Goal: Task Accomplishment & Management: Use online tool/utility

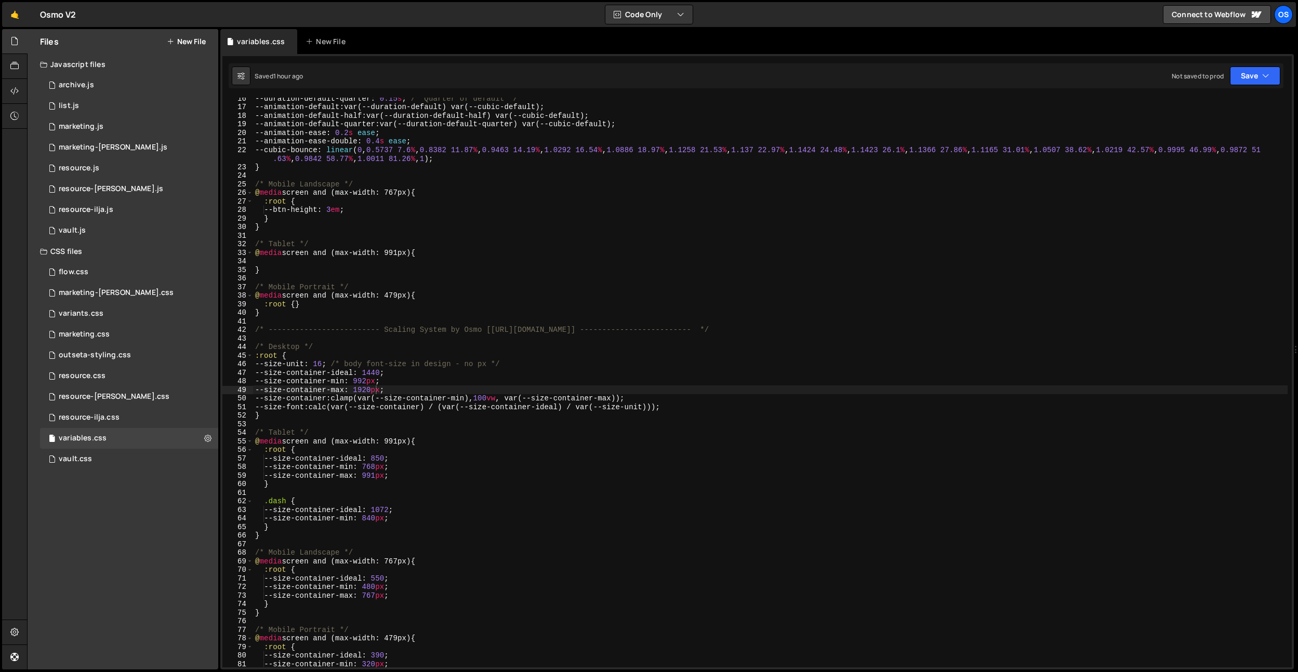
click at [0, 0] on icon at bounding box center [0, 0] width 0 height 0
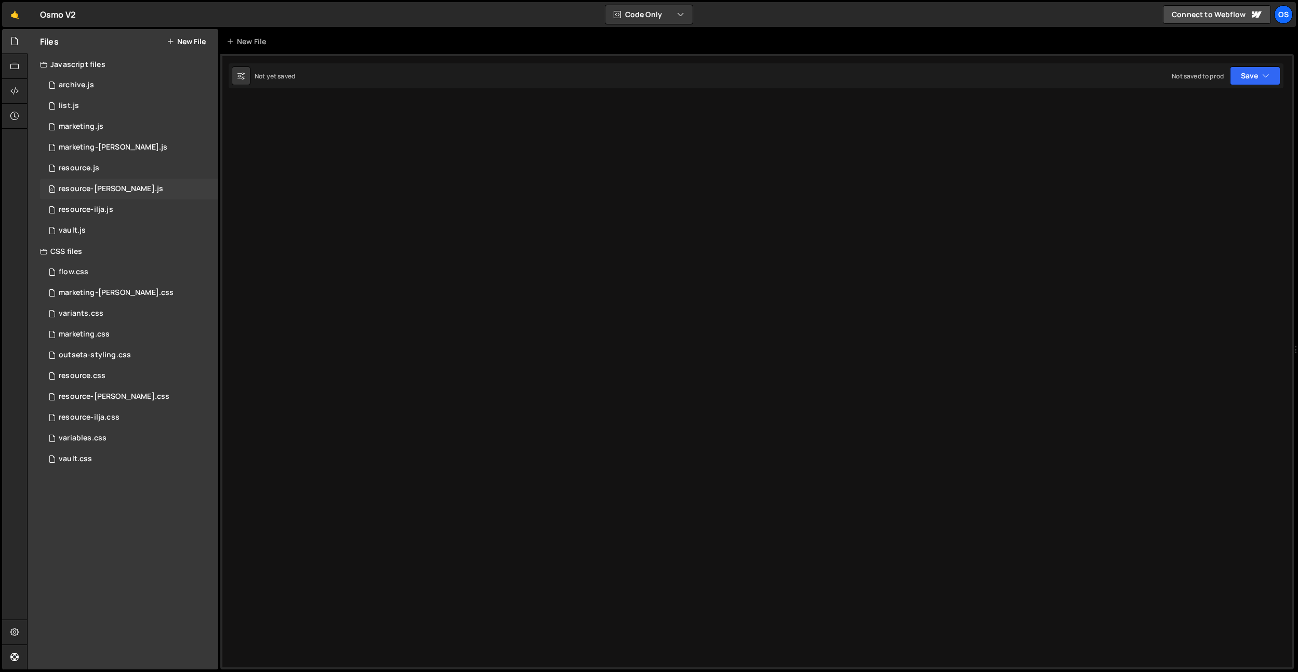
click at [124, 189] on div "resource-[PERSON_NAME].js" at bounding box center [111, 188] width 104 height 9
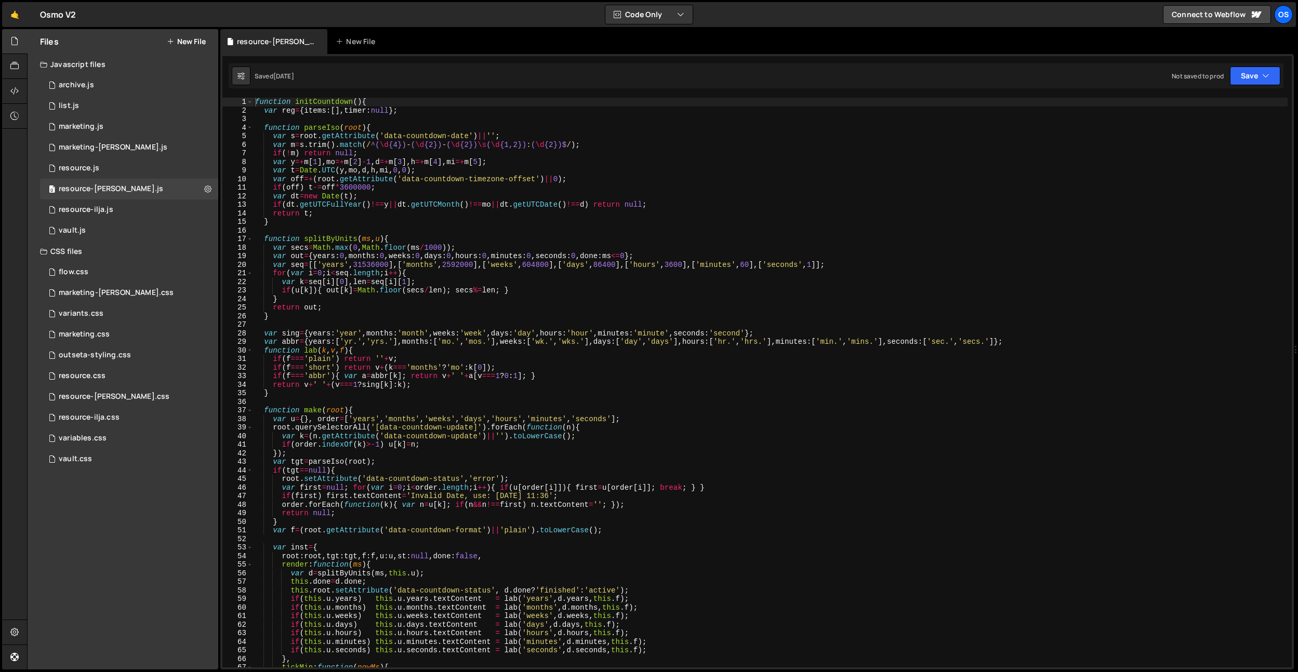
type textarea "var out={years:0,months:0,weeks:0,days:0,hours:0,minutes:0,seconds:0,done:ms<=0…"
click at [578, 259] on div "function initCountdown ( ) { var reg = { items : [ ] , timer : null } ; functio…" at bounding box center [770, 391] width 1034 height 587
click at [316, 41] on icon at bounding box center [319, 41] width 7 height 10
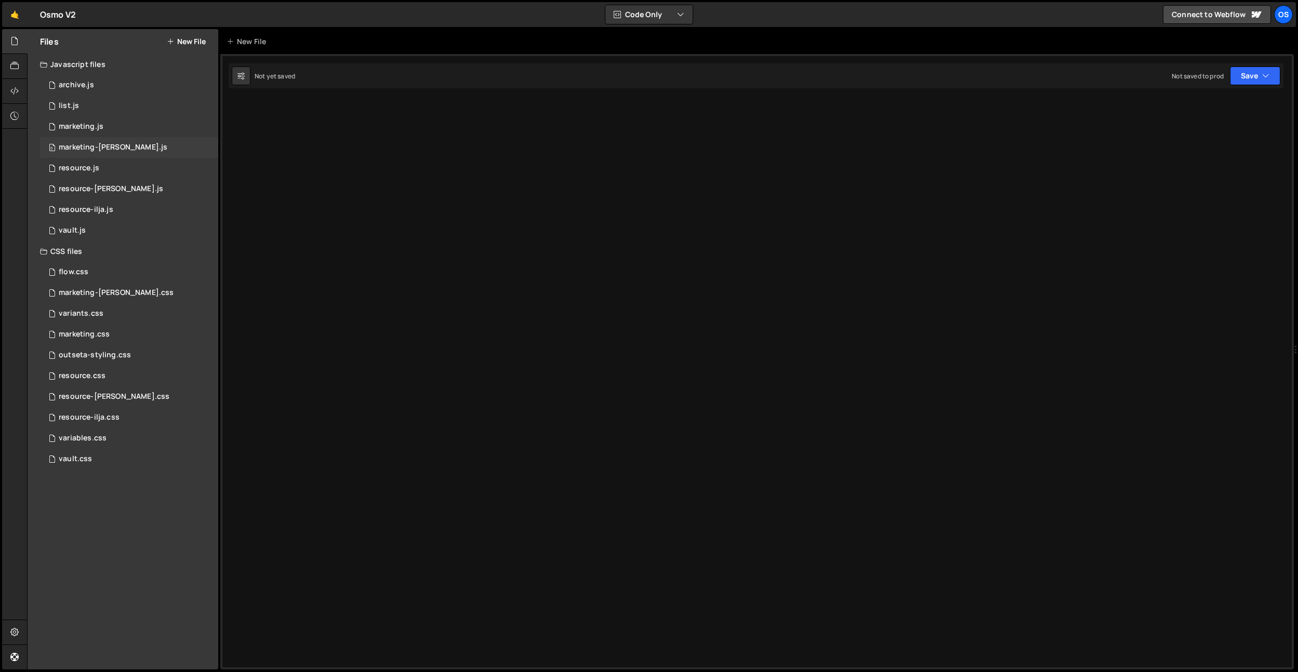
click at [143, 148] on div "0 marketing-[PERSON_NAME].js 0" at bounding box center [129, 147] width 178 height 21
click at [377, 172] on div "[PERSON_NAME] . hooks . beforeEnter (( ) => { }) ;" at bounding box center [767, 391] width 1047 height 587
click at [275, 101] on div "[PERSON_NAME] . hooks . beforeEnter (( ) => { }) ;" at bounding box center [767, 391] width 1047 height 587
paste textarea "document.addEventListener('DOMContentLoaded', initBunnyThumbnail);"
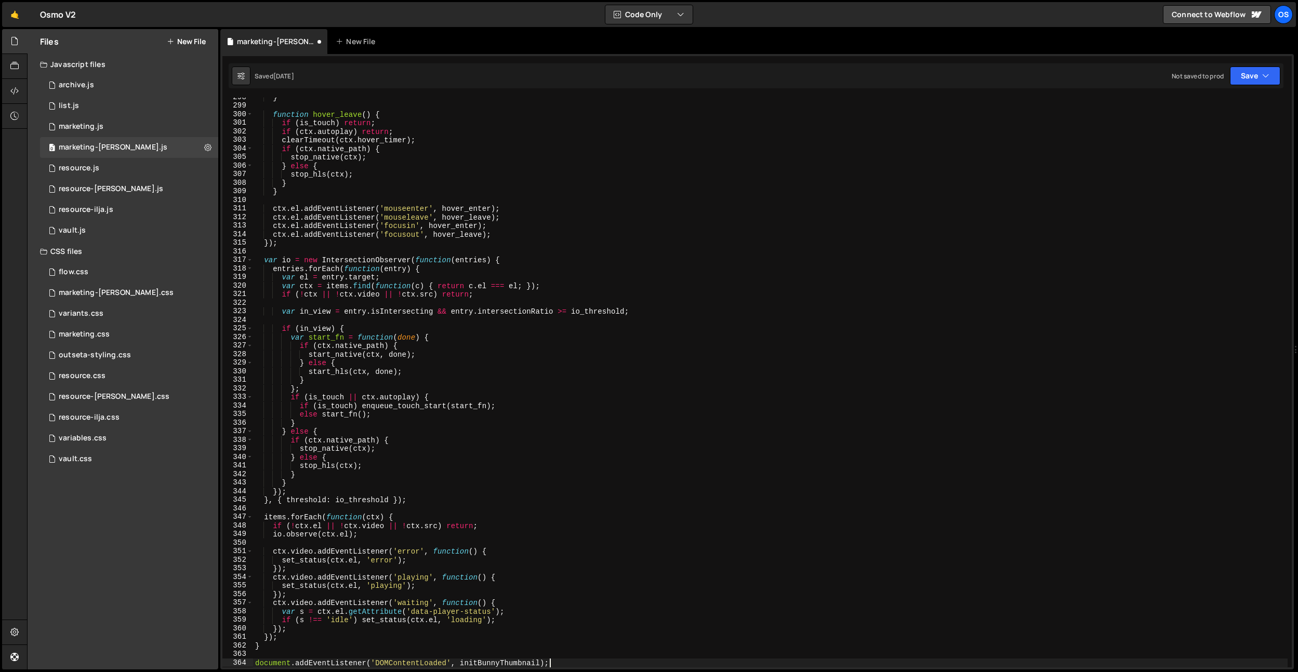
scroll to position [2723, 0]
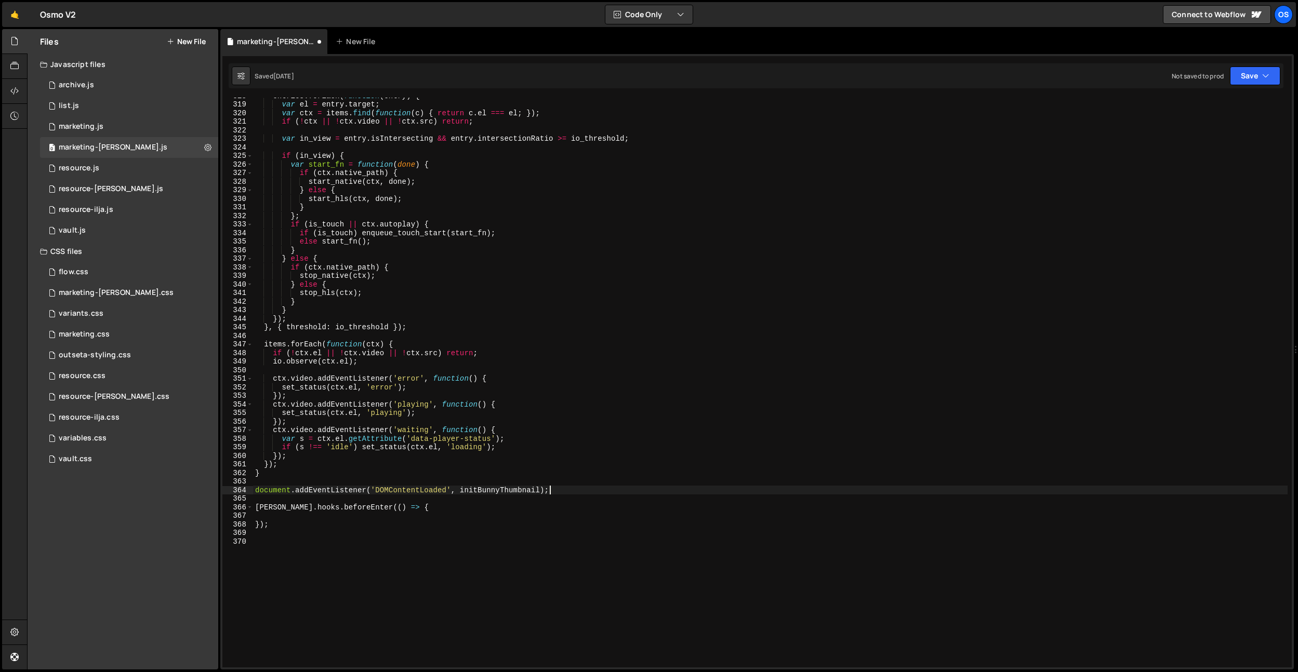
click at [491, 487] on div "entries . forEach ( function ( entry ) { var el = entry . target ; var ctx = it…" at bounding box center [770, 384] width 1034 height 587
click at [495, 493] on div "entries . forEach ( function ( entry ) { var el = entry . target ; var ctx = it…" at bounding box center [770, 384] width 1034 height 587
drag, startPoint x: 459, startPoint y: 509, endPoint x: 318, endPoint y: 515, distance: 140.9
click at [458, 509] on div "entries . forEach ( function ( entry ) { var el = entry . target ; var ctx = it…" at bounding box center [770, 384] width 1034 height 587
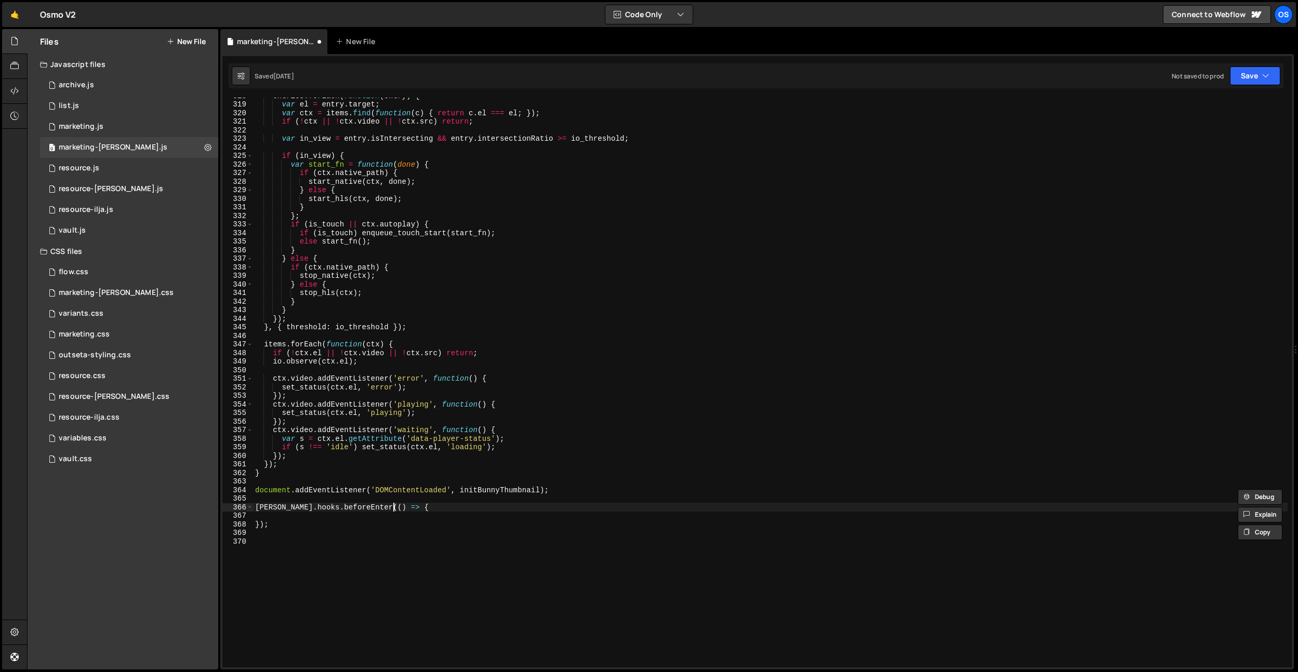
type textarea "[PERSON_NAME].hooks.beforeEnter(() => {"
click at [309, 515] on div "entries . forEach ( function ( entry ) { var el = entry . target ; var ctx = it…" at bounding box center [770, 384] width 1034 height 587
paste textarea "initBunnyThumbnail"
type textarea "initBunnyThumbnail"
paste textarea "initBunnyThumbnail"
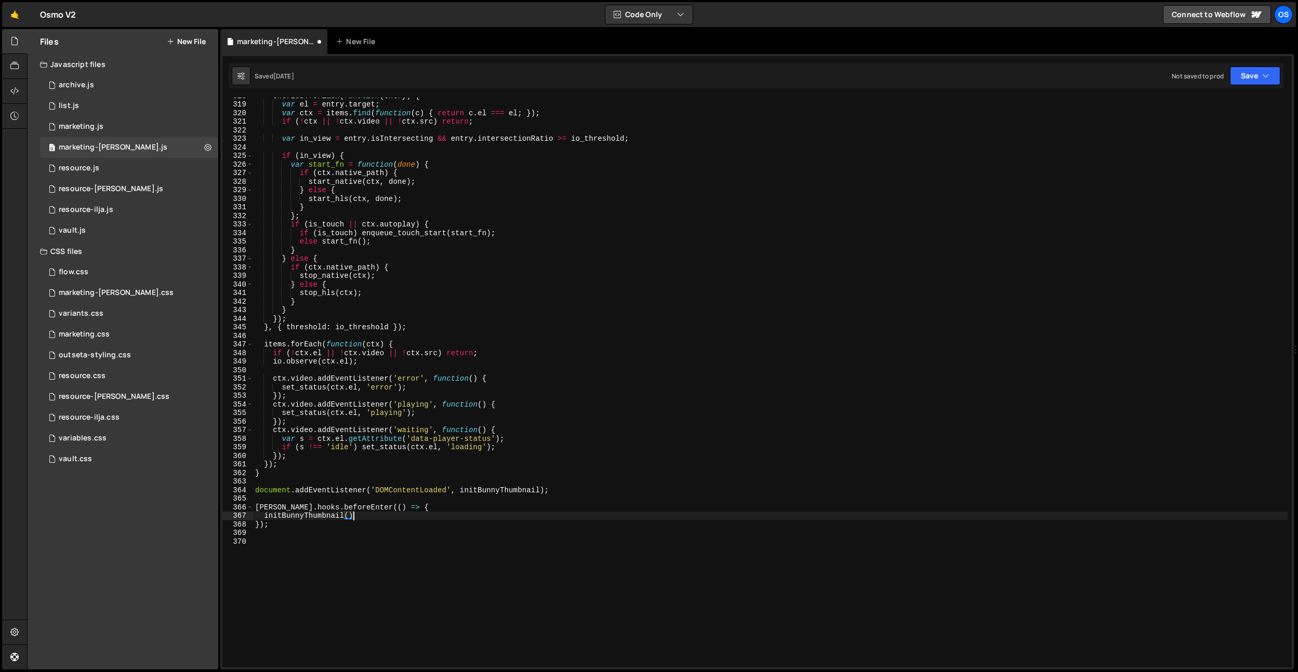
scroll to position [0, 6]
drag, startPoint x: 580, startPoint y: 493, endPoint x: 196, endPoint y: 487, distance: 383.9
click at [196, 487] on div "Files New File Javascript files 0 archive.js 0 0 list.js 0 0 marketing.js 0 0 0…" at bounding box center [662, 349] width 1271 height 641
type textarea "document.addEventListener('DOMContentLoaded', initBunnyThumbnail);"
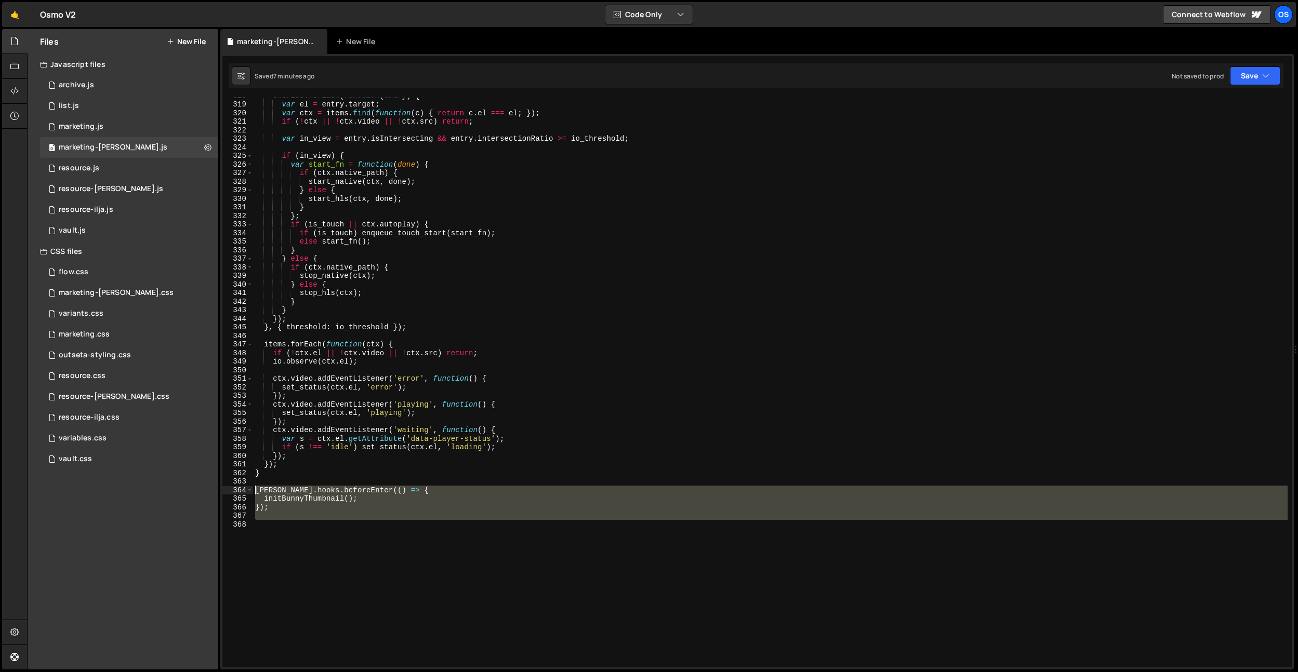
drag, startPoint x: 319, startPoint y: 521, endPoint x: 246, endPoint y: 490, distance: 79.6
click at [246, 490] on div "318 319 320 321 322 323 324 325 326 327 328 329 330 331 332 333 334 335 336 337…" at bounding box center [756, 383] width 1069 height 570
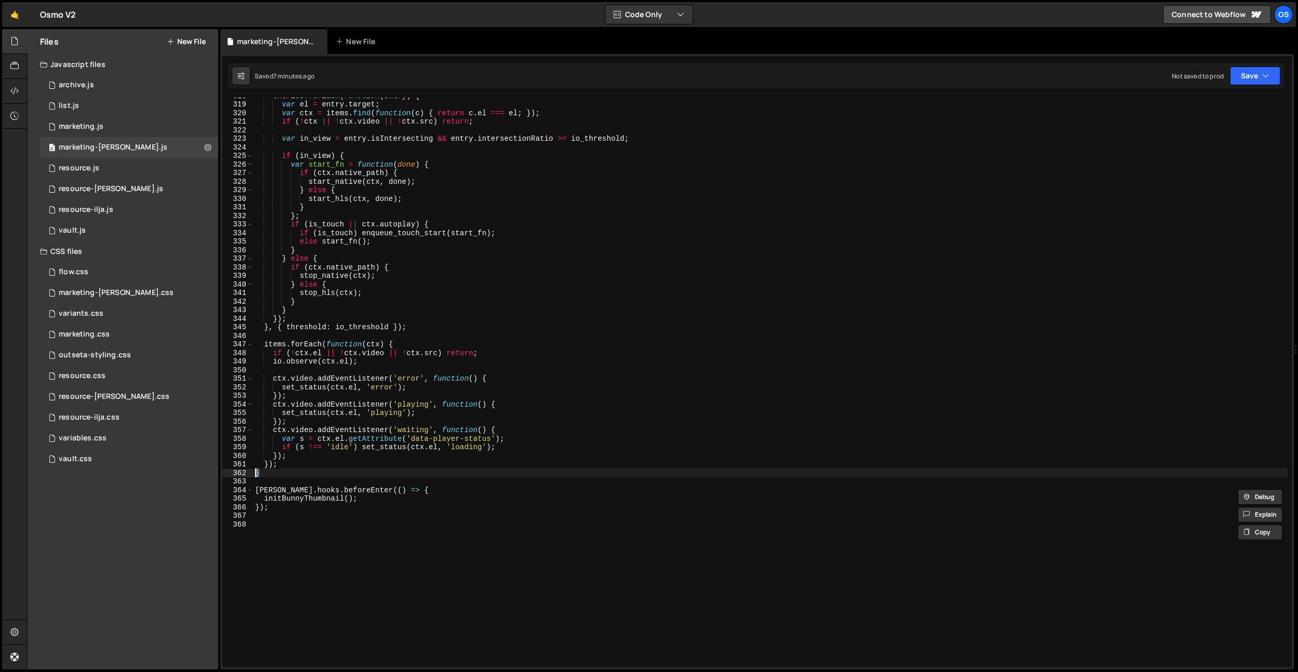
click at [255, 473] on div "entries . forEach ( function ( entry ) { var el = entry . target ; var ctx = it…" at bounding box center [770, 384] width 1034 height 587
type textarea "}"
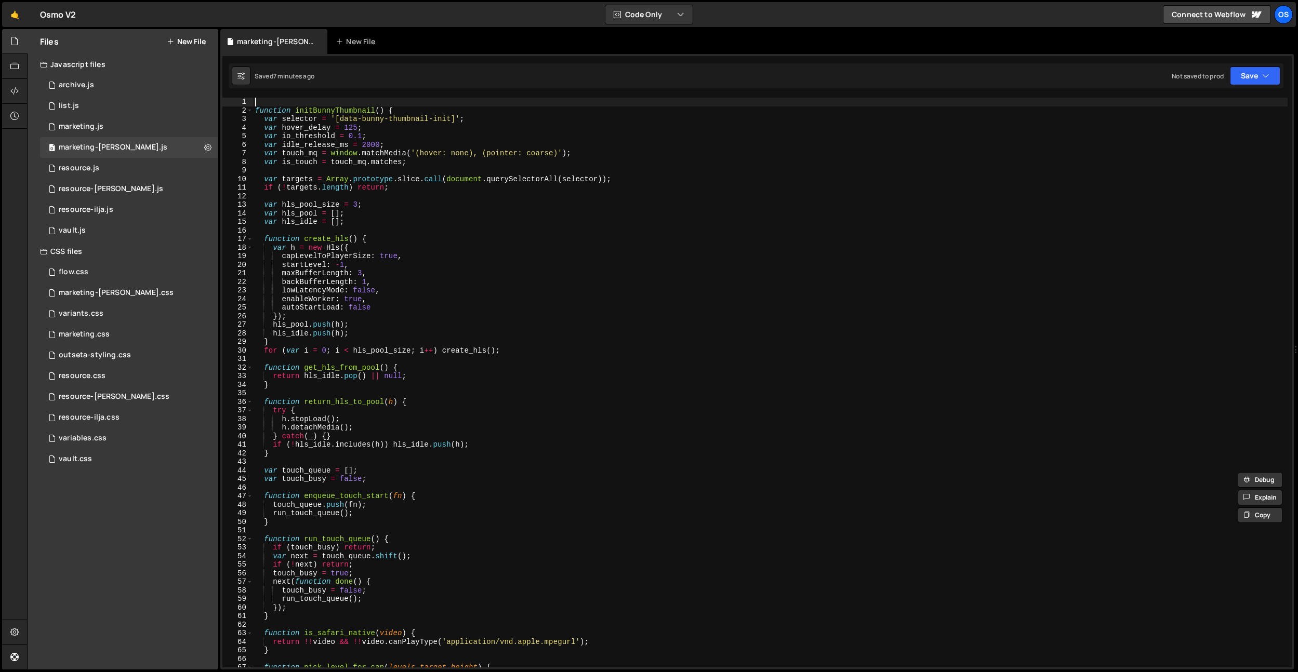
drag, startPoint x: 403, startPoint y: 106, endPoint x: 392, endPoint y: 106, distance: 10.9
click at [229, 99] on div "} 1 2 3 4 5 6 7 8 9 10 11 12 13 14 15 16 17 18 19 20 21 22 23 24 25 26 27 28 29…" at bounding box center [756, 383] width 1069 height 570
drag, startPoint x: 421, startPoint y: 106, endPoint x: 201, endPoint y: 109, distance: 220.3
click at [201, 109] on div "Files New File Javascript files 0 archive.js 0 0 list.js 0 0 marketing.js 0 0 0…" at bounding box center [662, 349] width 1271 height 641
click at [365, 260] on div "function initBunnyThumbnail ( ) { var selector = '[data-bunny-thumbnail-init]' …" at bounding box center [770, 391] width 1034 height 587
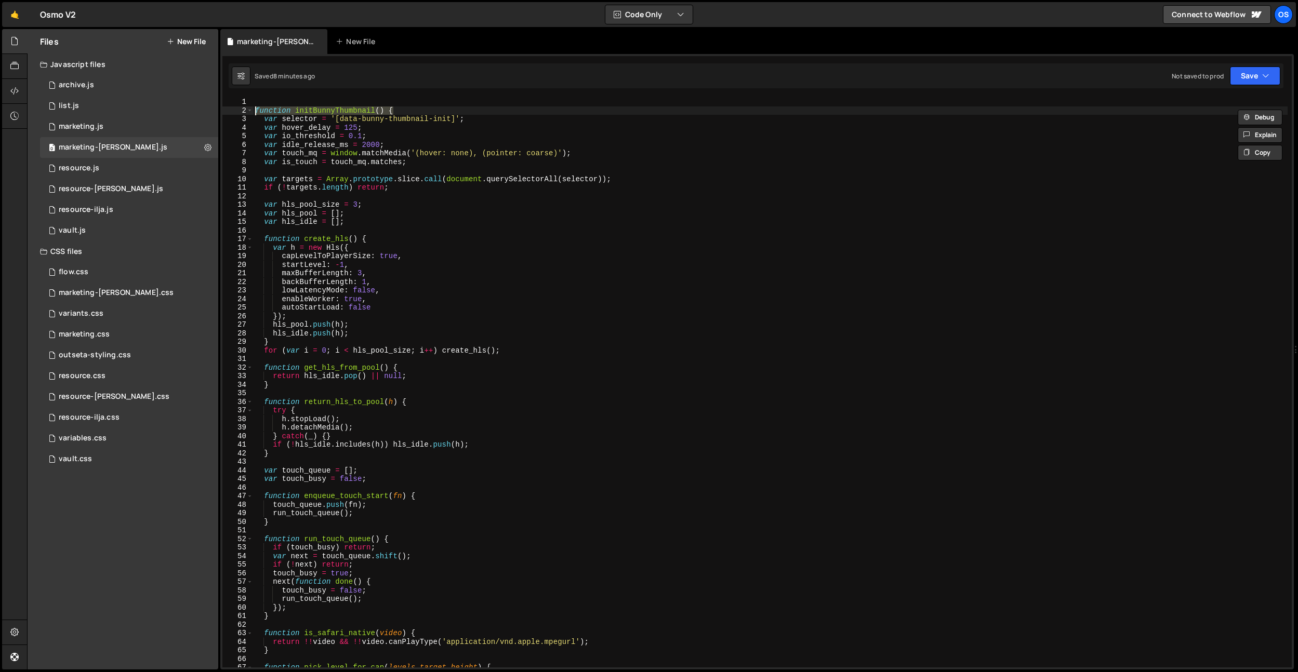
type textarea "capLevelToPlayerSize: true,"
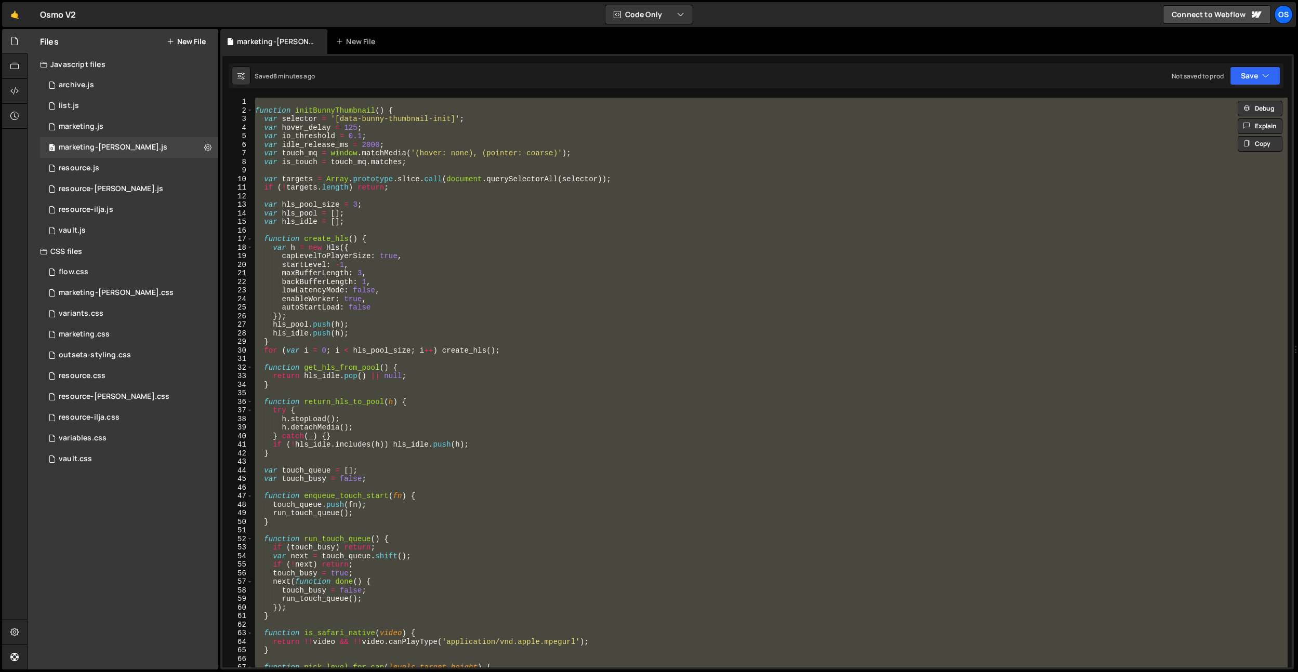
paste textarea "});"
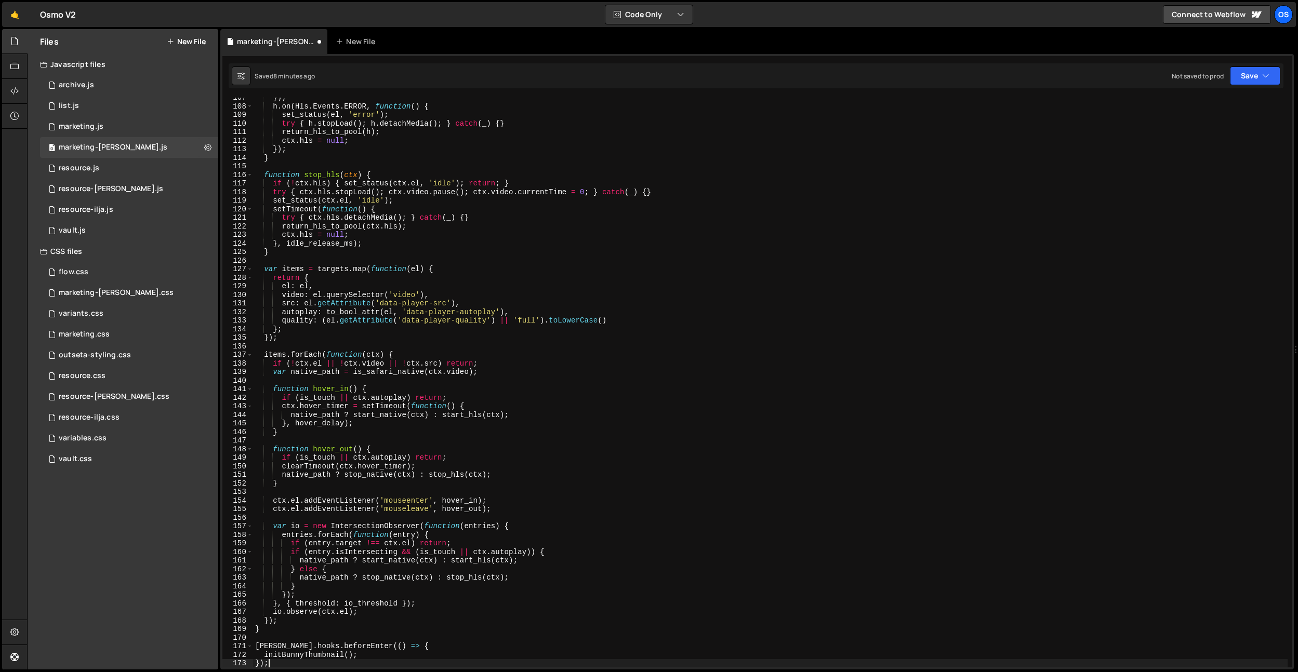
scroll to position [913, 0]
click at [580, 280] on div "}) ; h . on ( Hls . Events . ERROR , function ( ) { set_status ( el , 'error' )…" at bounding box center [770, 386] width 1034 height 587
paste textarea
type textarea "});"
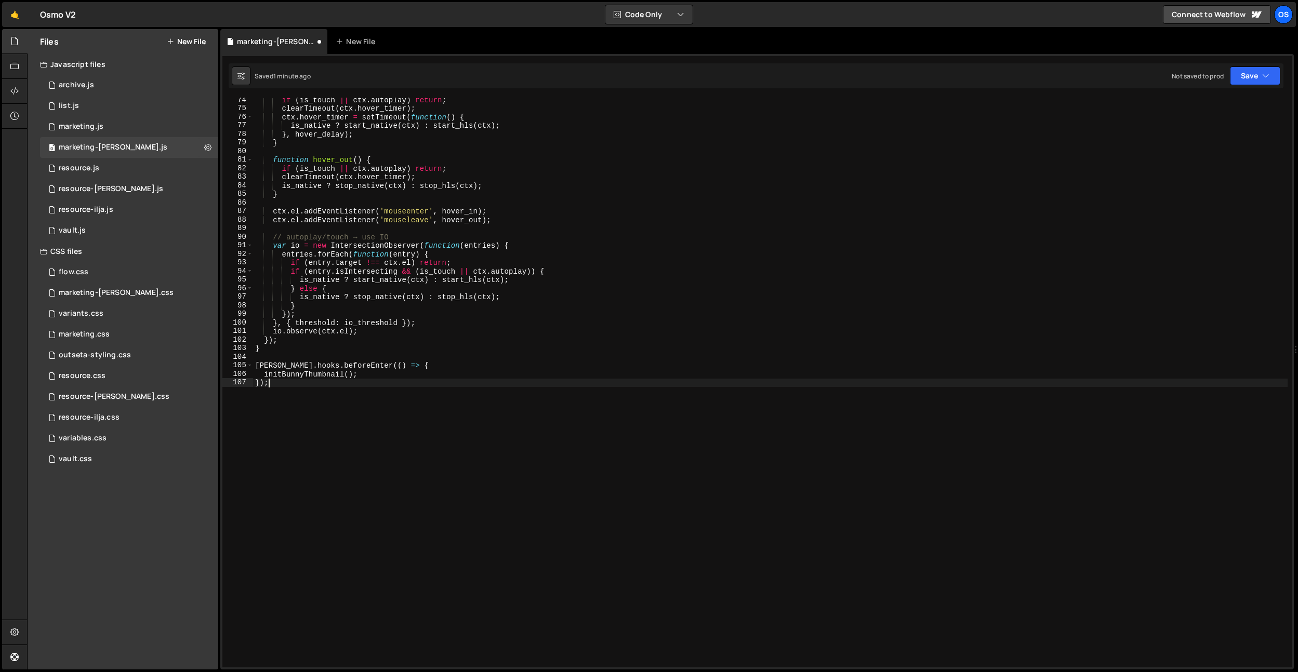
scroll to position [628, 0]
click at [343, 226] on div "if ( is_touch || ctx . autoplay ) return ; clearTimeout ( ctx . hover_timer ) ;…" at bounding box center [770, 389] width 1034 height 587
type input "hls.startLevel"
click at [584, 347] on div "if ( is_touch || ctx . autoplay ) return ; clearTimeout ( ctx . hover_timer ) ;…" at bounding box center [770, 389] width 1034 height 587
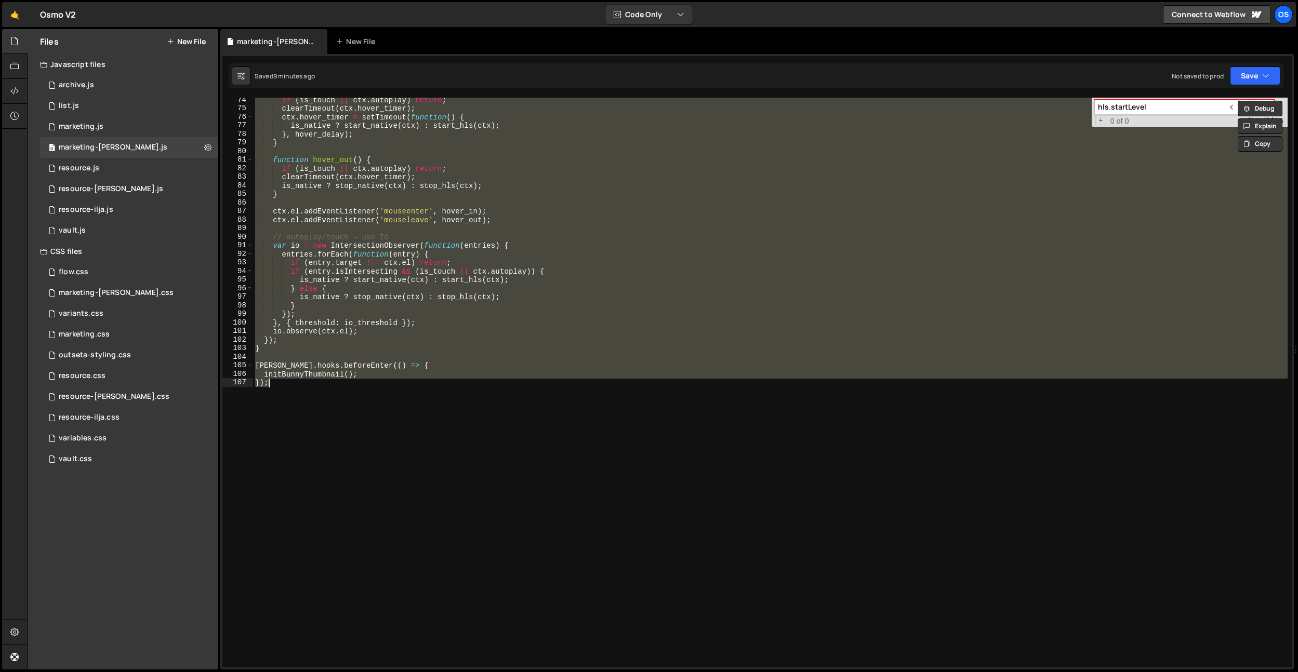
paste textarea
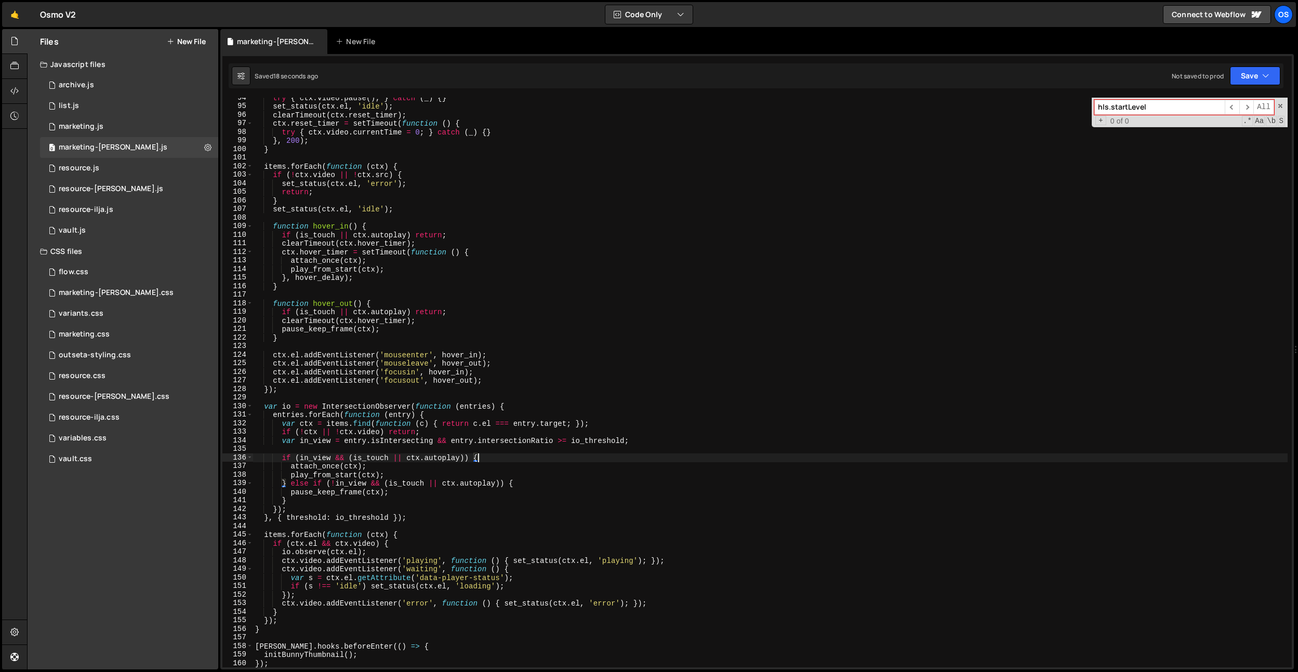
click at [583, 455] on div "try { ctx . video . pause ( ) ; } catch ( _ ) { } set_status ( ctx . el , 'idle…" at bounding box center [770, 386] width 1034 height 587
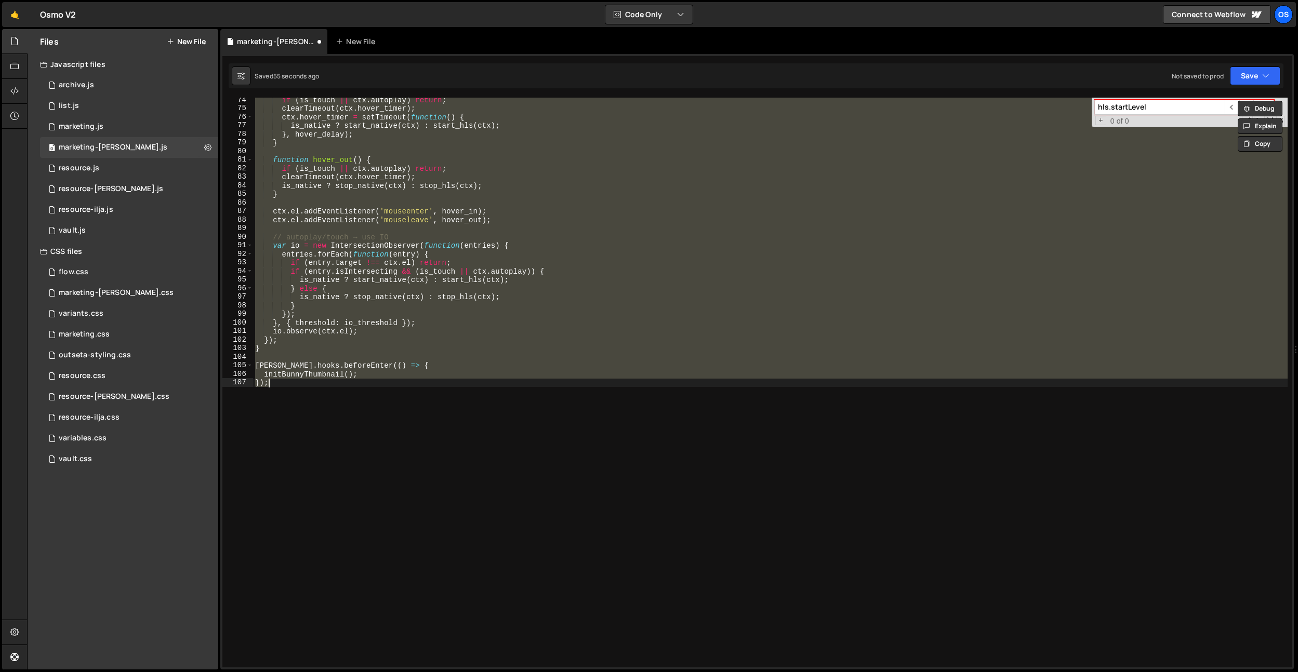
click at [555, 407] on div "if ( is_touch || ctx . autoplay ) return ; clearTimeout ( ctx . hover_timer ) ;…" at bounding box center [770, 383] width 1034 height 570
paste textarea
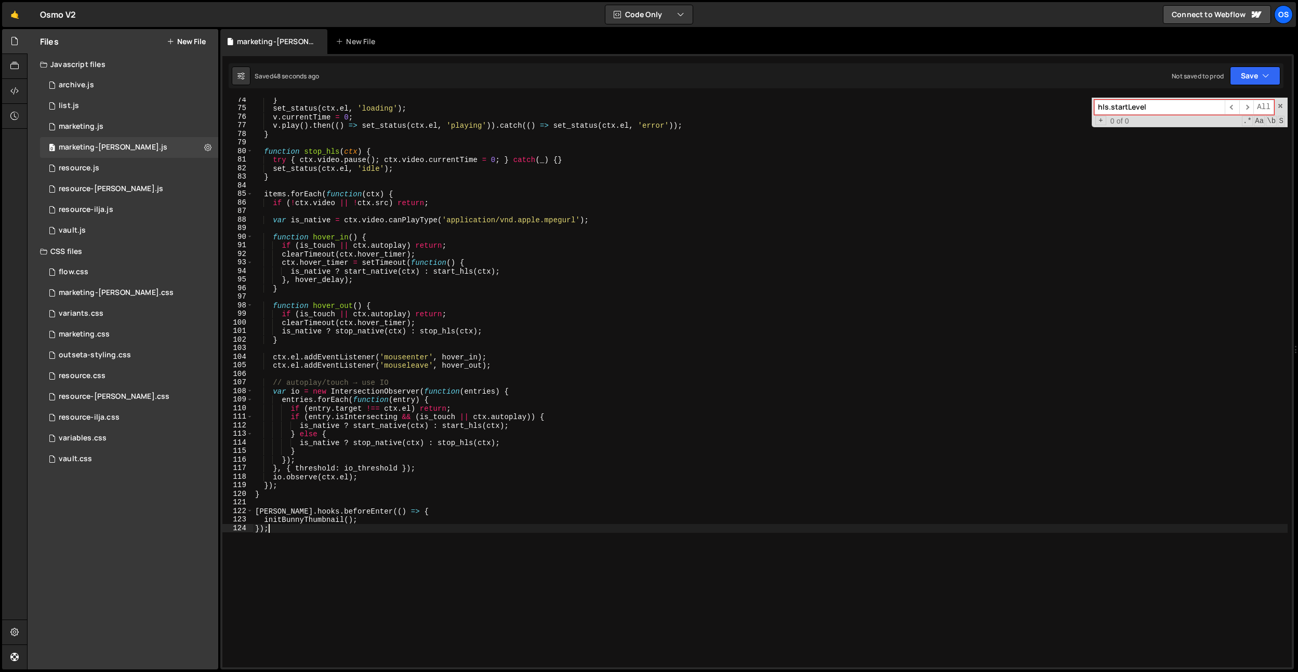
click at [539, 336] on div "} set_status ( ctx . el , 'loading' ) ; v . currentTime = 0 ; v . play ( ) . th…" at bounding box center [770, 389] width 1034 height 587
type textarea "}"
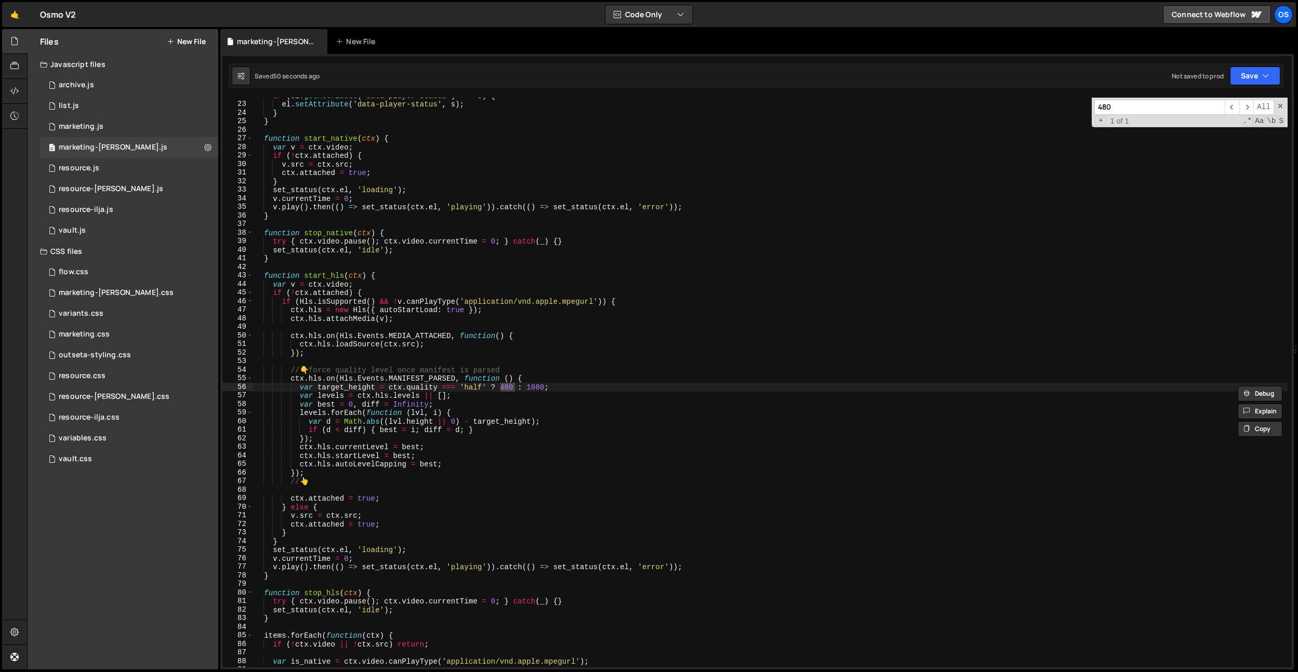
type input "480"
click at [512, 402] on div "if ( el . getAttribute ( 'data-player-status' ) !== s ) { el . setAttribute ( '…" at bounding box center [770, 384] width 1034 height 587
click at [505, 386] on div "if ( el . getAttribute ( 'data-player-status' ) !== s ) { el . setAttribute ( '…" at bounding box center [770, 384] width 1034 height 587
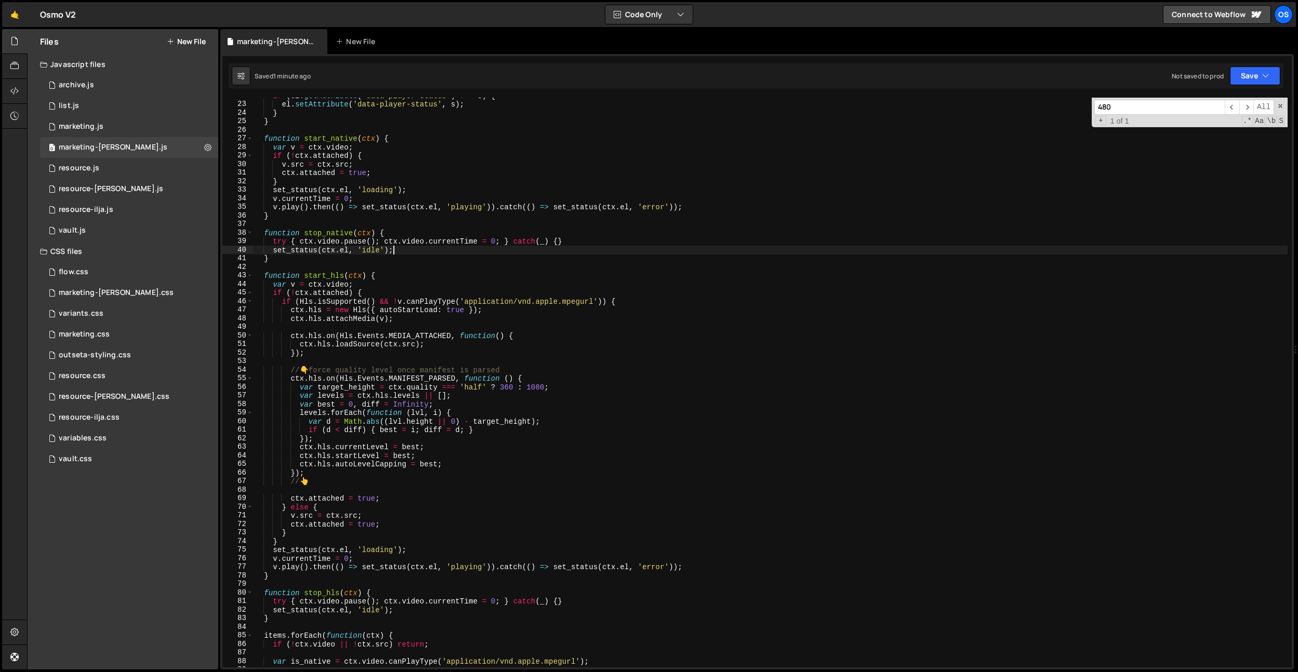
click at [469, 248] on div "if ( el . getAttribute ( 'data-player-status' ) !== s ) { el . setAttribute ( '…" at bounding box center [770, 384] width 1034 height 587
click at [508, 386] on div "if ( el . getAttribute ( 'data-player-status' ) !== s ) { el . setAttribute ( '…" at bounding box center [770, 384] width 1034 height 587
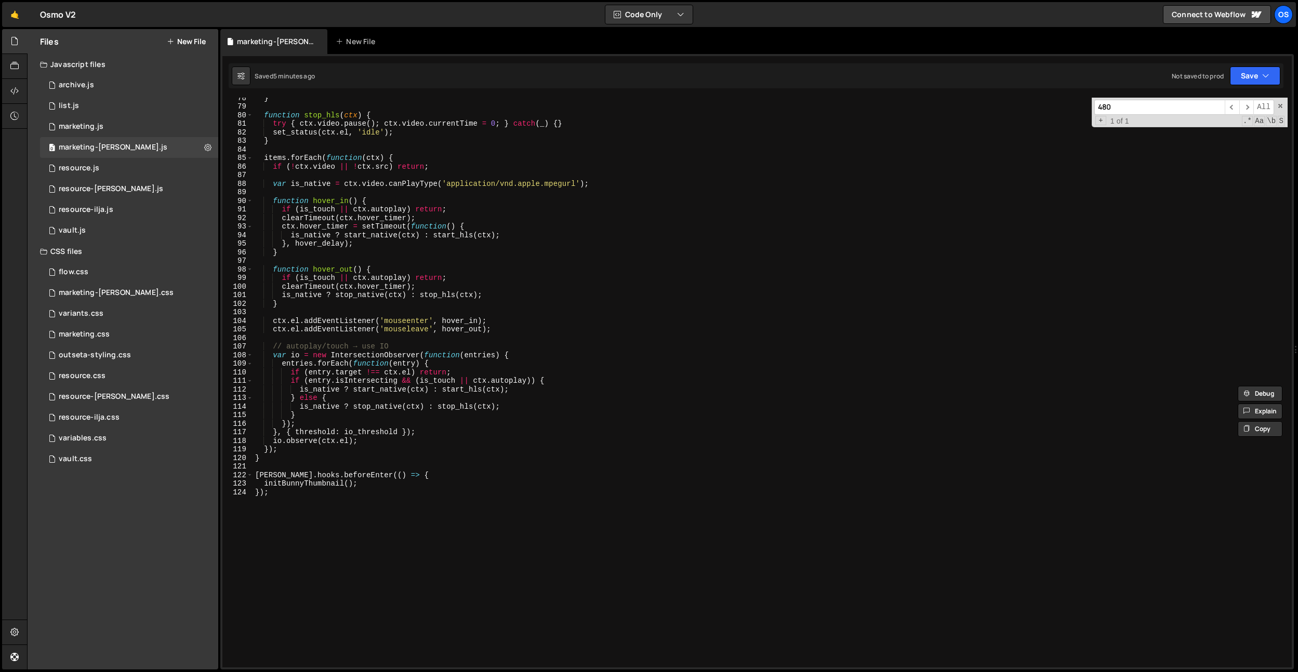
scroll to position [773, 0]
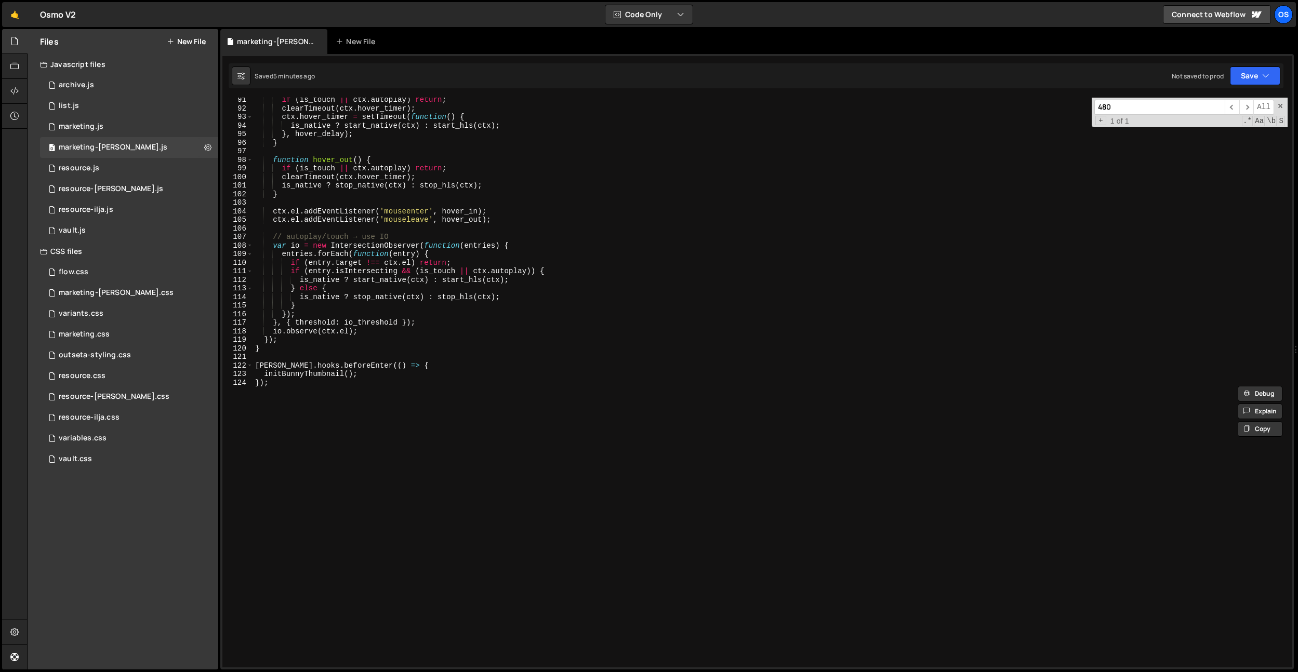
click at [566, 416] on div "if ( is_touch || ctx . autoplay ) return ; clearTimeout ( ctx . hover_timer ) ;…" at bounding box center [770, 389] width 1034 height 587
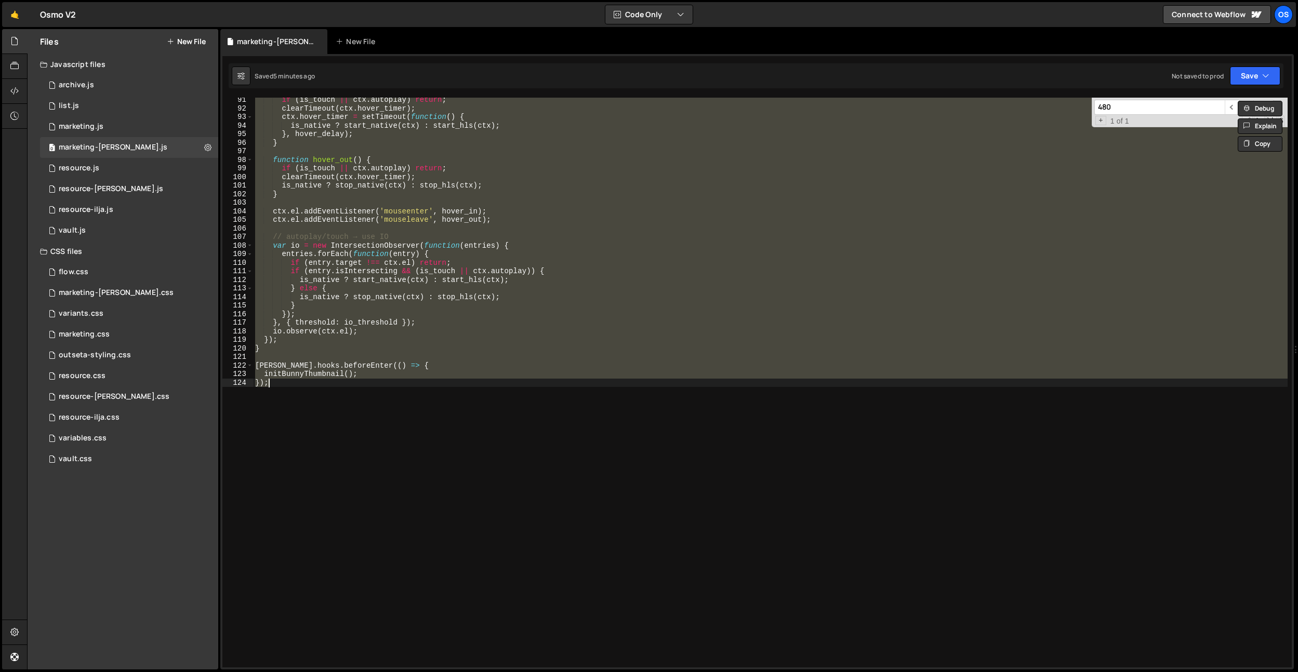
paste textarea
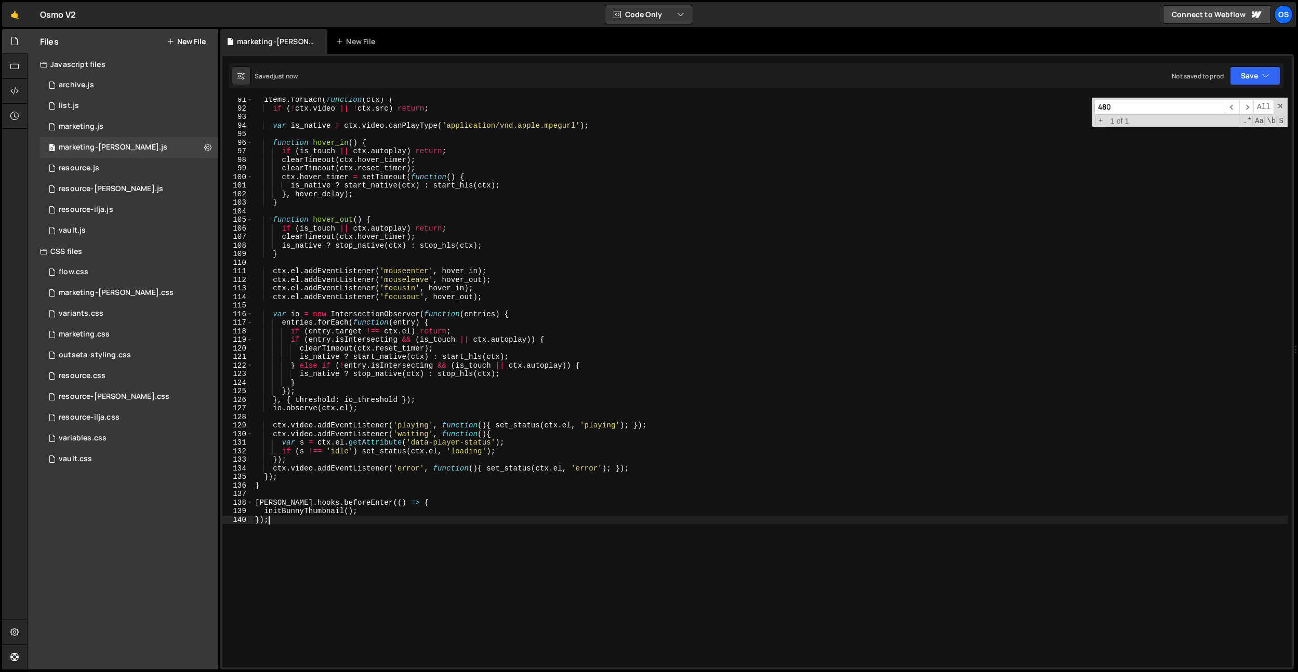
click at [559, 243] on div "items . forEach ( function ( ctx ) { if ( ! ctx . video || ! ctx . src ) return…" at bounding box center [770, 389] width 1034 height 587
type textarea "is_native ? stop_native(ctx) : stop_hls(ctx);"
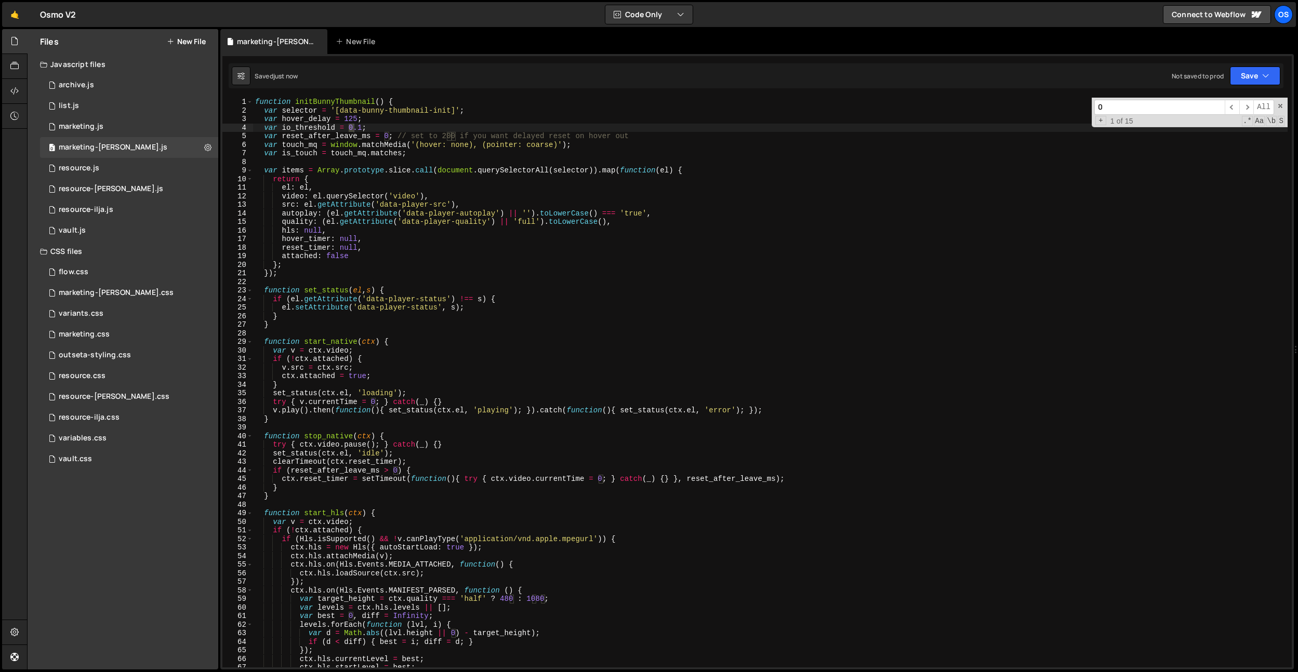
scroll to position [0, 0]
type input "200"
type textarea "return {"
click at [497, 182] on div "function initBunnyThumbnail ( ) { var selector = '[data-bunny-thumbnail-init]' …" at bounding box center [770, 391] width 1034 height 587
click at [487, 164] on div "function initBunnyThumbnail ( ) { var selector = '[data-bunny-thumbnail-init]' …" at bounding box center [770, 391] width 1034 height 587
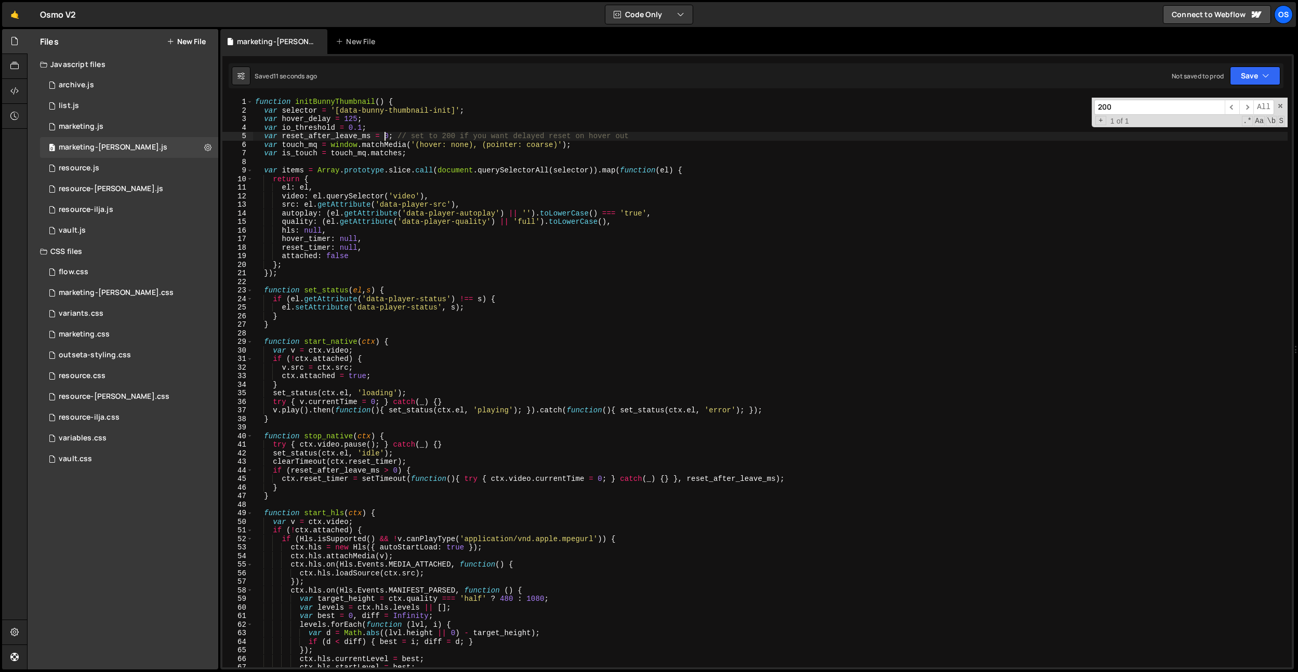
click at [384, 133] on div "function initBunnyThumbnail ( ) { var selector = '[data-bunny-thumbnail-init]' …" at bounding box center [770, 391] width 1034 height 587
type textarea "var reset_after_leave_ms = 200; // set to 200 if you want delayed reset on hove…"
click at [547, 503] on div "function initBunnyThumbnail ( ) { var selector = '[data-bunny-thumbnail-init]' …" at bounding box center [770, 391] width 1034 height 587
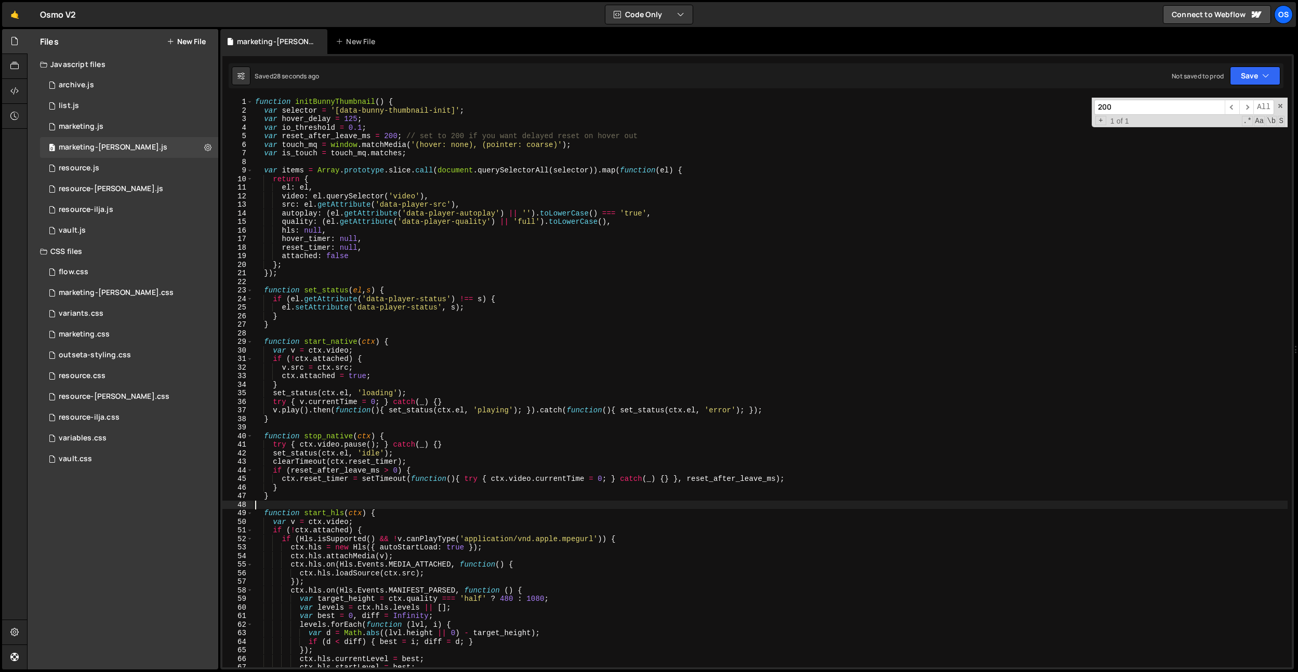
click at [594, 505] on div "function initBunnyThumbnail ( ) { var selector = '[data-bunny-thumbnail-init]' …" at bounding box center [770, 391] width 1034 height 587
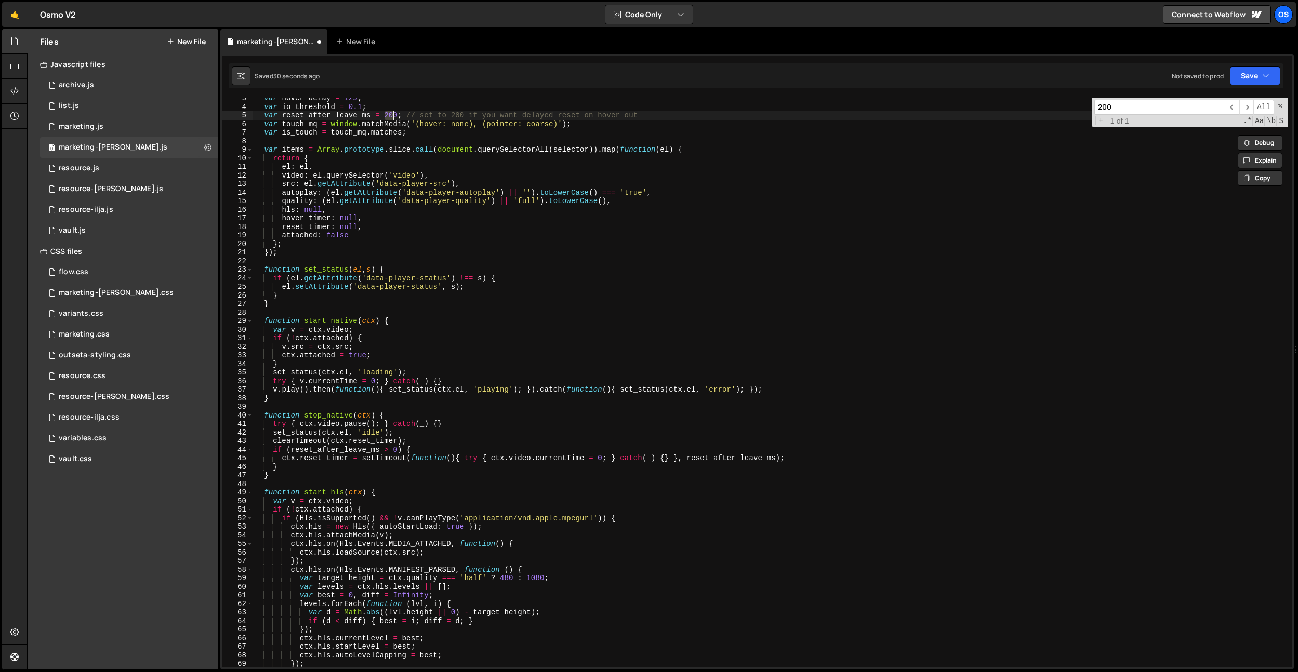
scroll to position [296, 0]
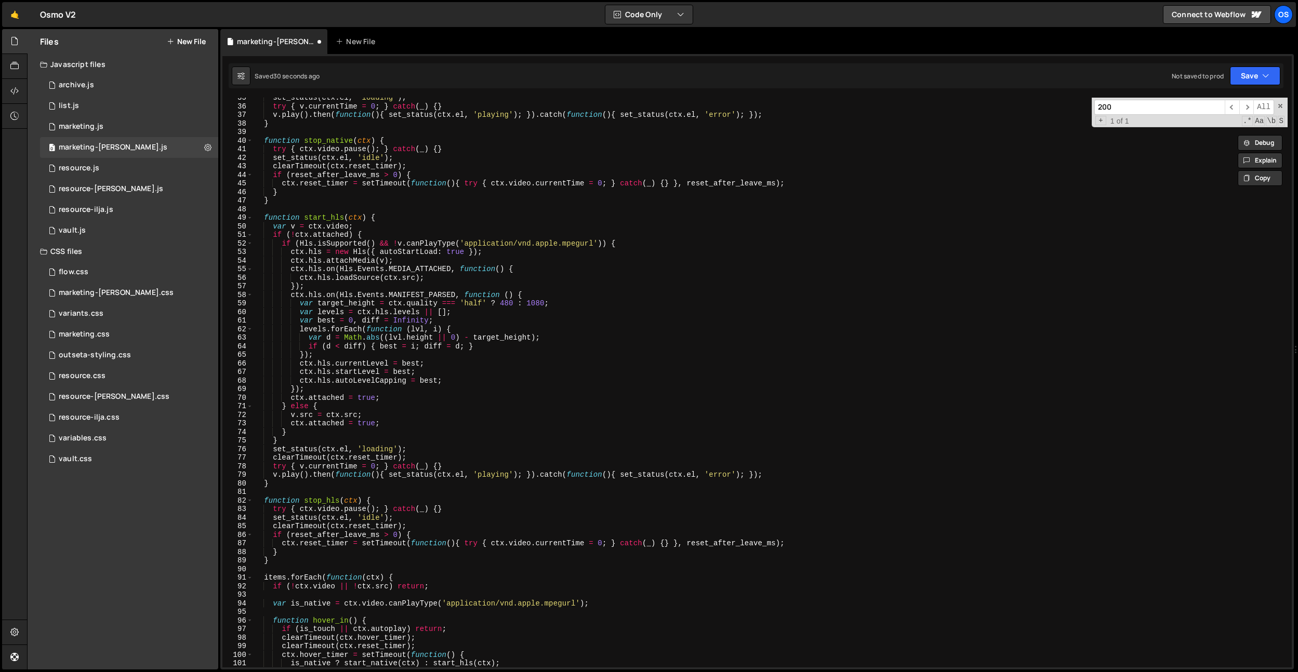
click at [580, 509] on div "set_status ( ctx . el , 'loading' ) ; try { v . currentTime = 0 ; } catch ( _ )…" at bounding box center [770, 386] width 1034 height 587
click at [510, 308] on div "set_status ( ctx . el , 'loading' ) ; try { v . currentTime = 0 ; } catch ( _ )…" at bounding box center [770, 386] width 1034 height 587
type textarea "var target_height = ctx.quality === 'half' ? 480 : 1080;"
